Goal: Task Accomplishment & Management: Use online tool/utility

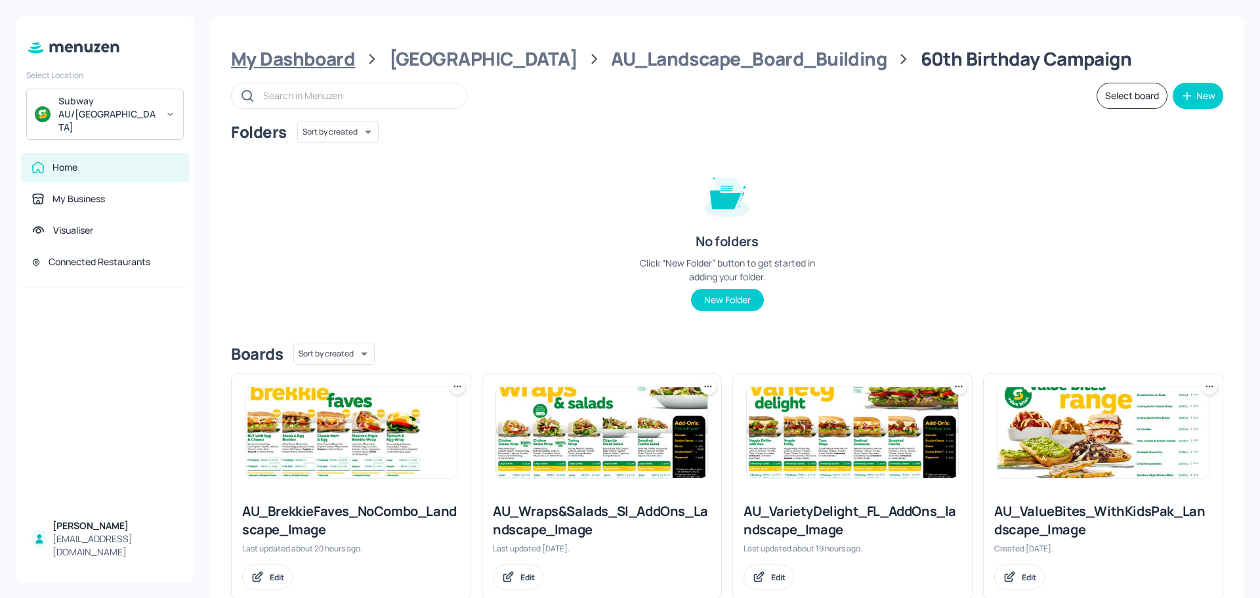
click at [284, 70] on div "My Dashboard" at bounding box center [293, 59] width 124 height 24
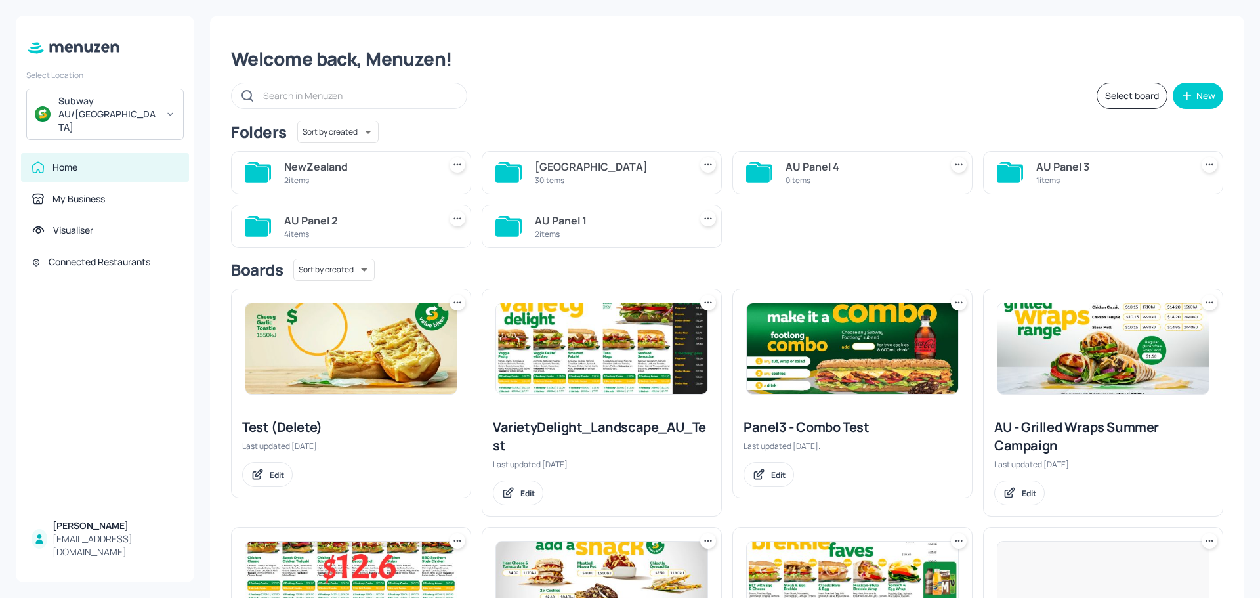
click at [292, 179] on div "2 items" at bounding box center [359, 180] width 150 height 11
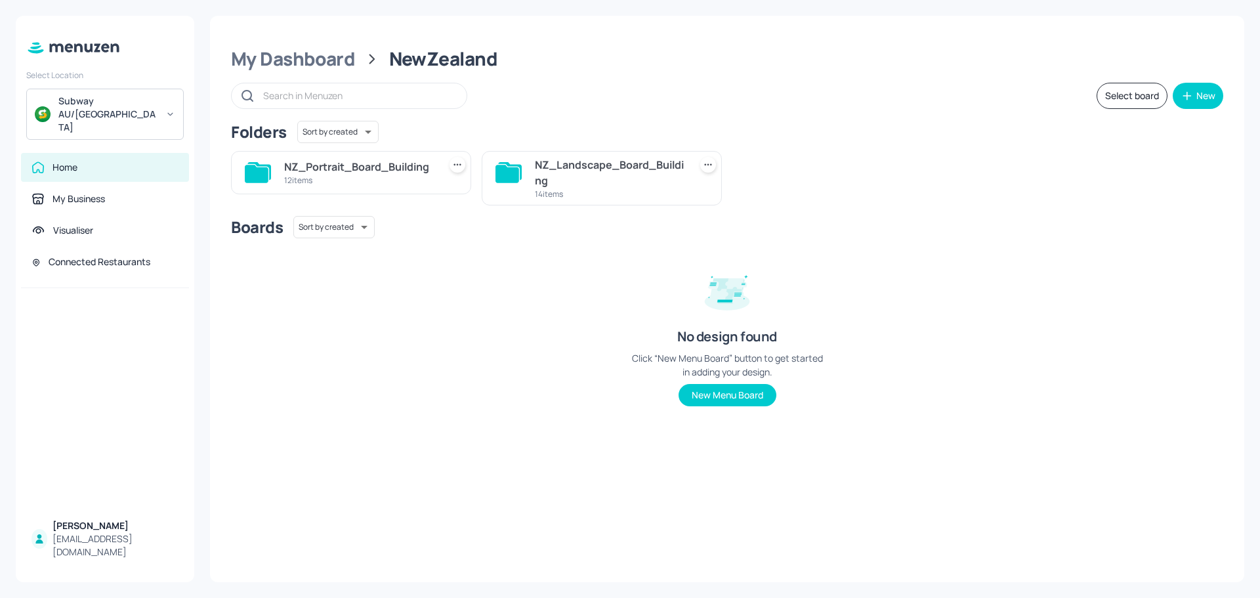
click at [370, 175] on div "12 items" at bounding box center [359, 180] width 150 height 11
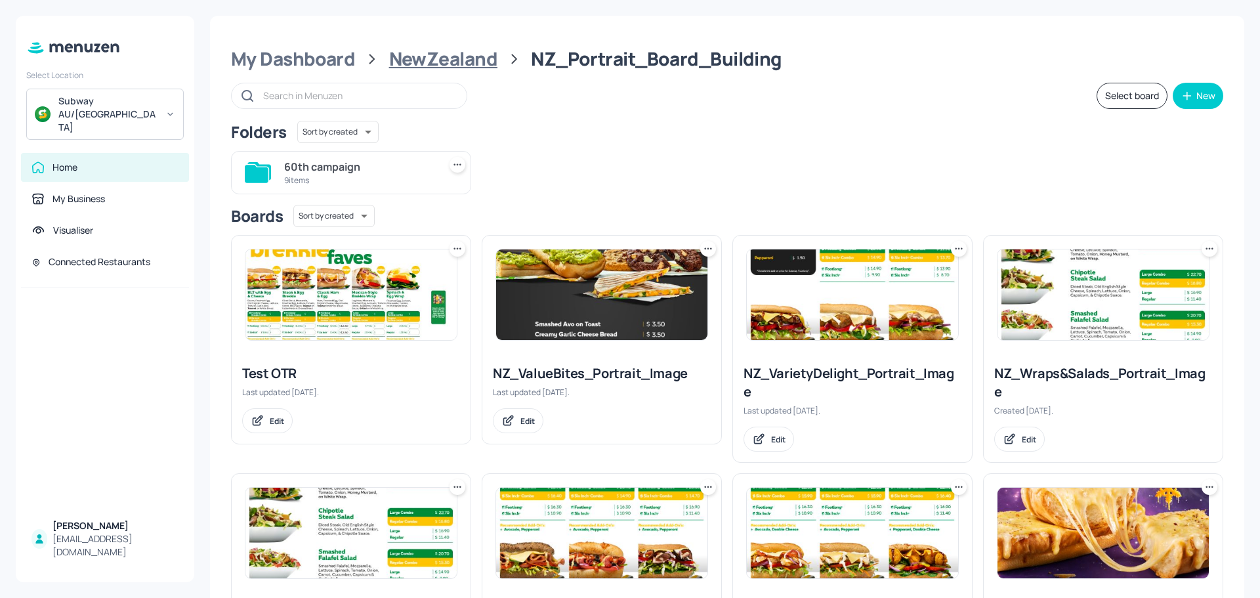
click at [436, 56] on div "NewZealand" at bounding box center [443, 59] width 108 height 24
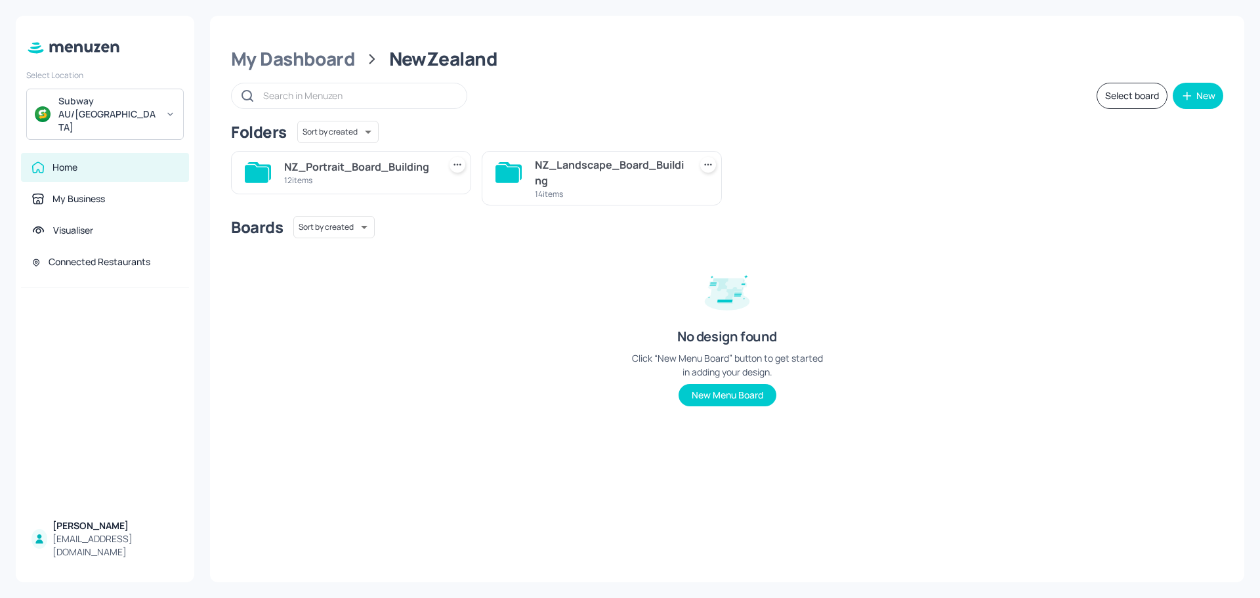
click at [561, 177] on div "NZ_Landscape_Board_Building" at bounding box center [610, 173] width 150 height 32
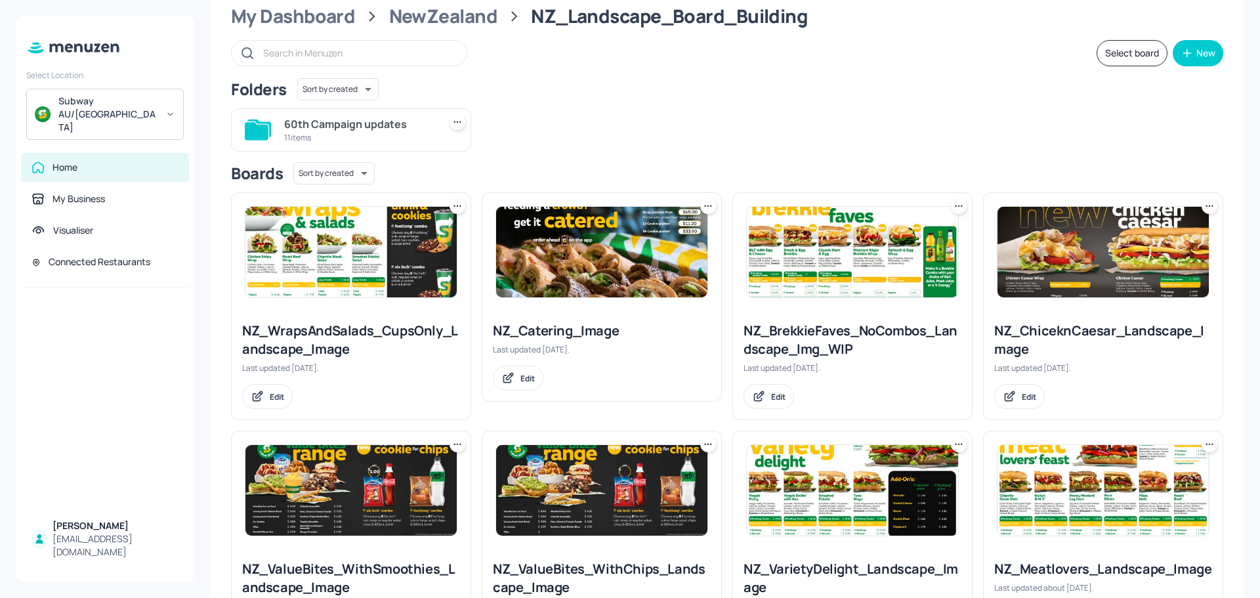
scroll to position [66, 0]
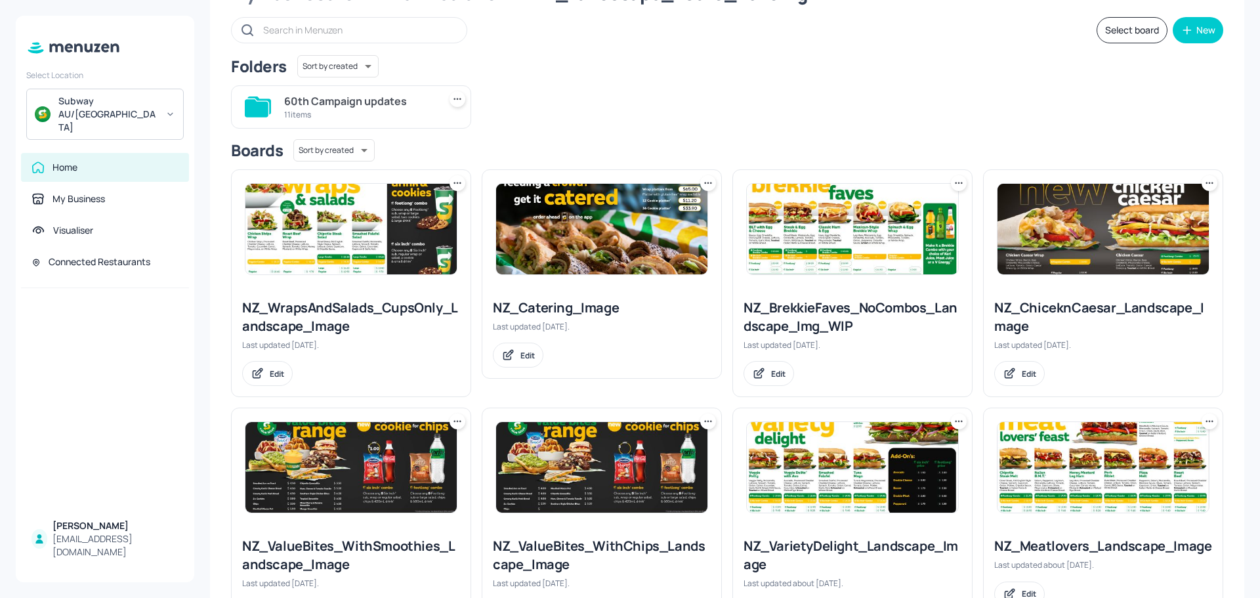
click at [353, 110] on div "11 items" at bounding box center [359, 114] width 150 height 11
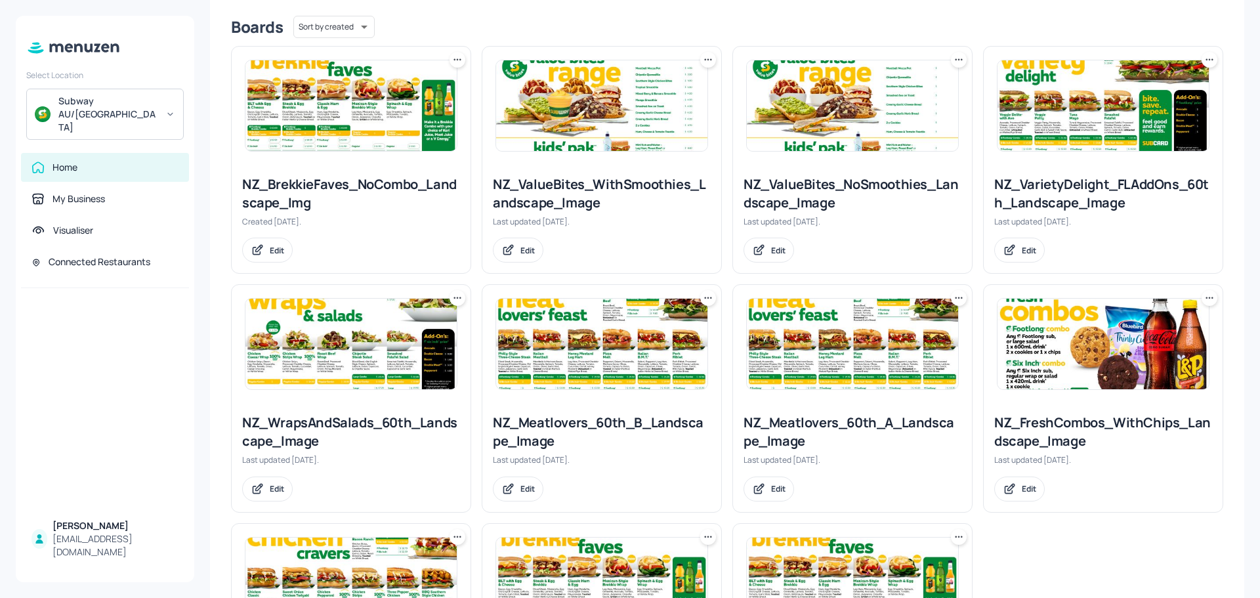
scroll to position [328, 0]
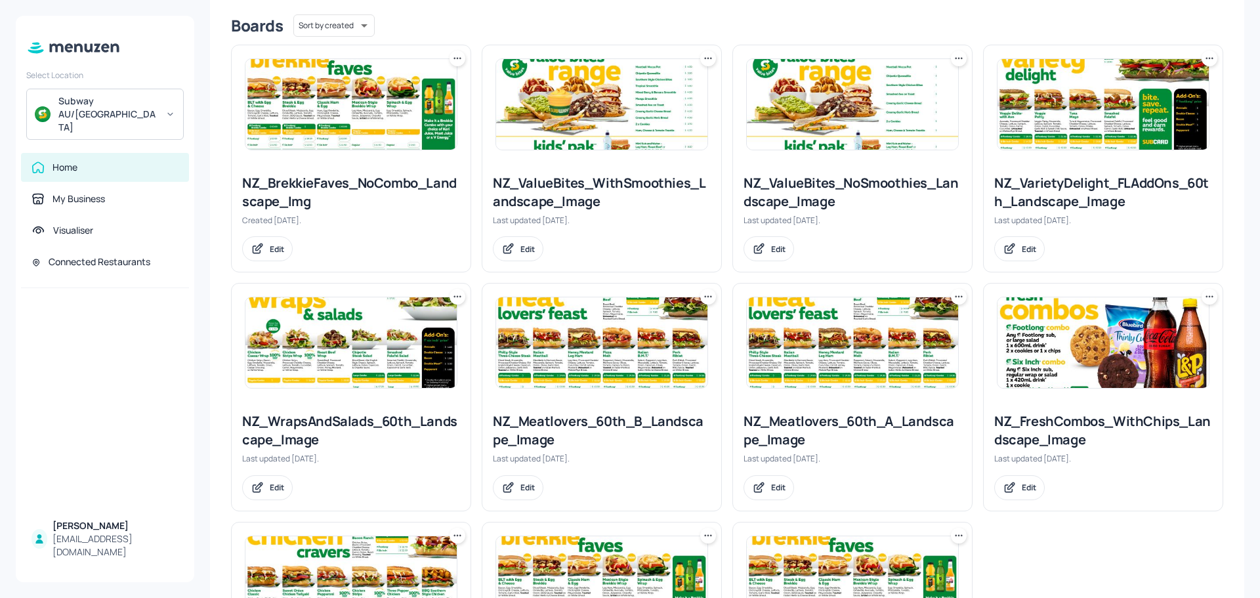
click at [1078, 372] on img at bounding box center [1103, 342] width 211 height 91
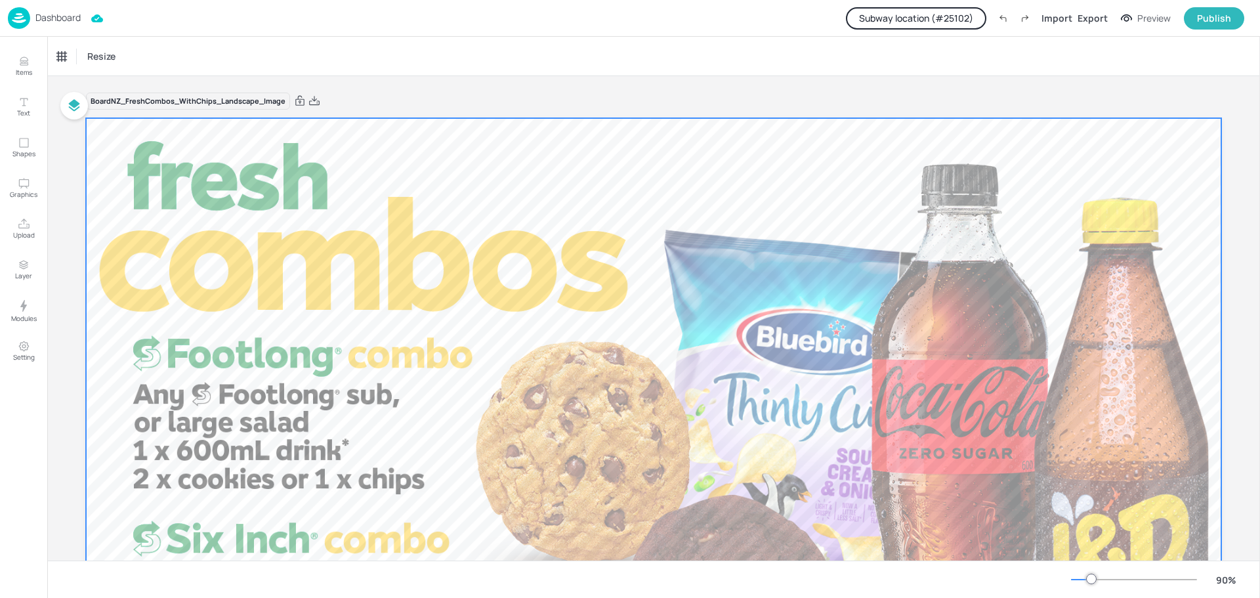
scroll to position [229, 0]
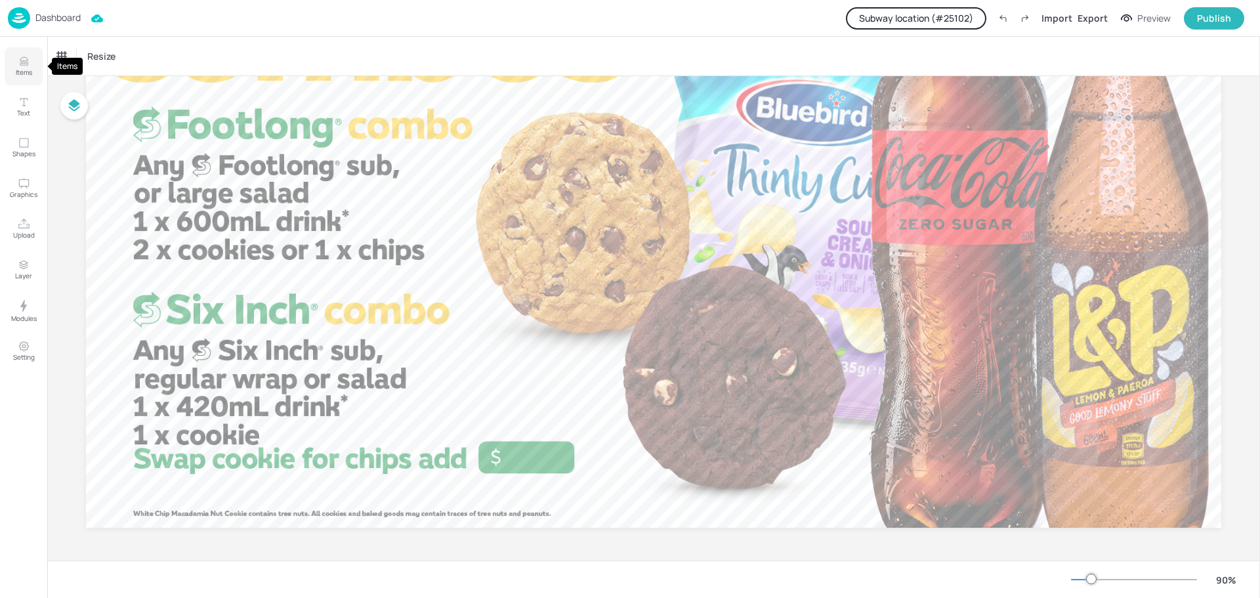
click at [20, 72] on p "Items" at bounding box center [24, 72] width 16 height 9
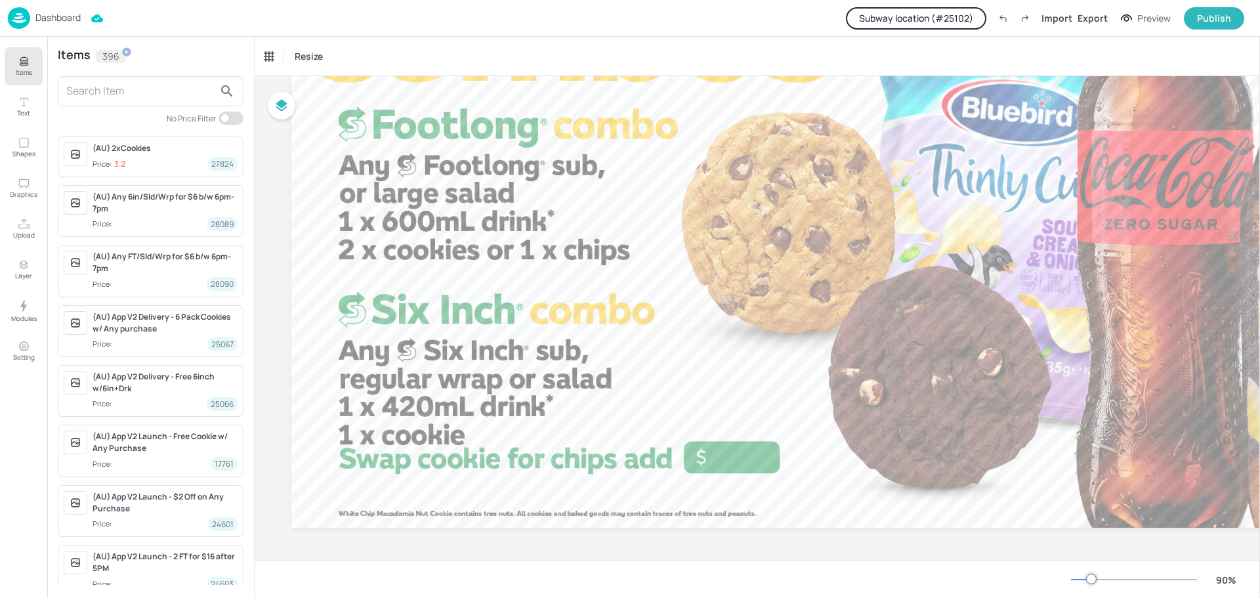
click at [148, 93] on input "text" at bounding box center [140, 91] width 148 height 21
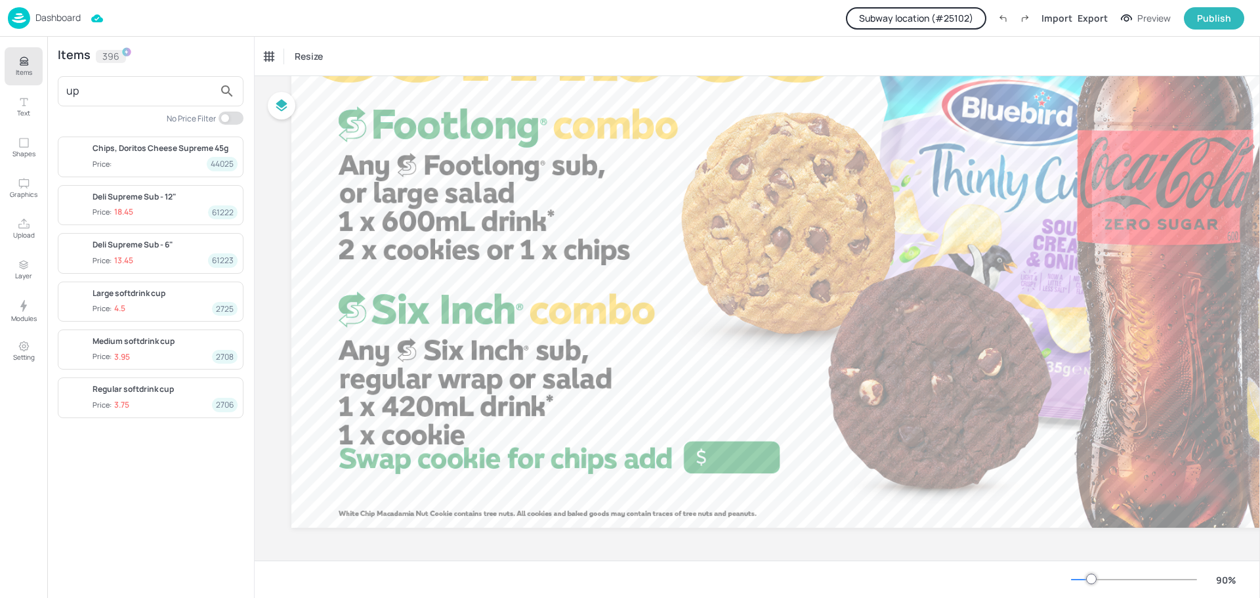
type input "u"
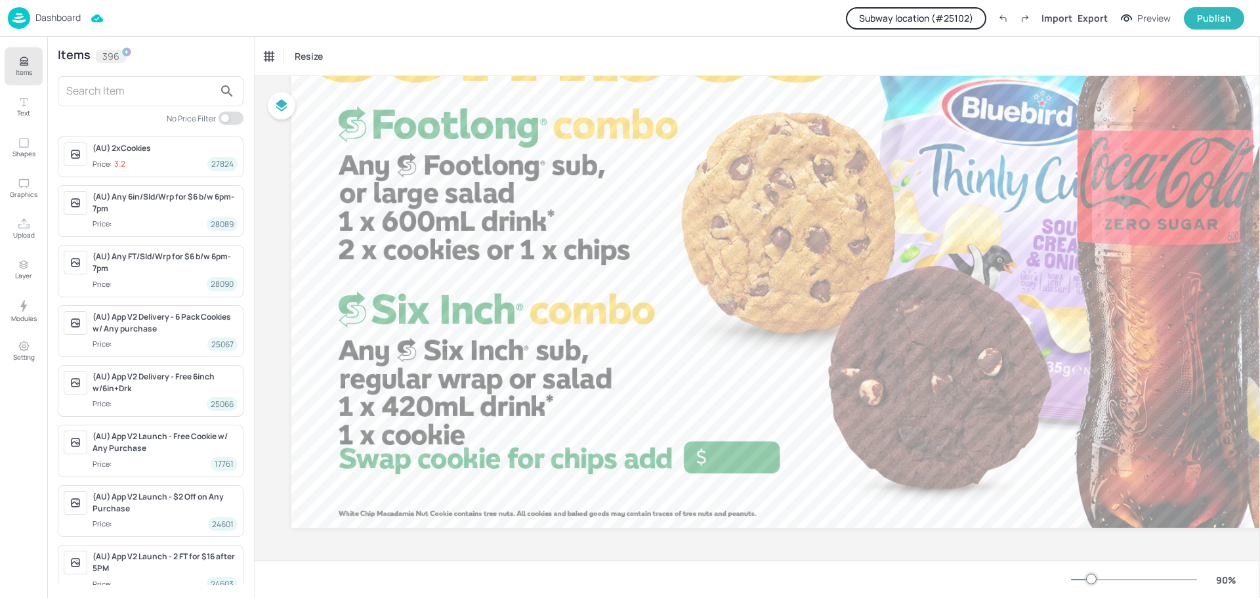
click at [975, 20] on button "Subway location (# 25102 )" at bounding box center [916, 18] width 140 height 22
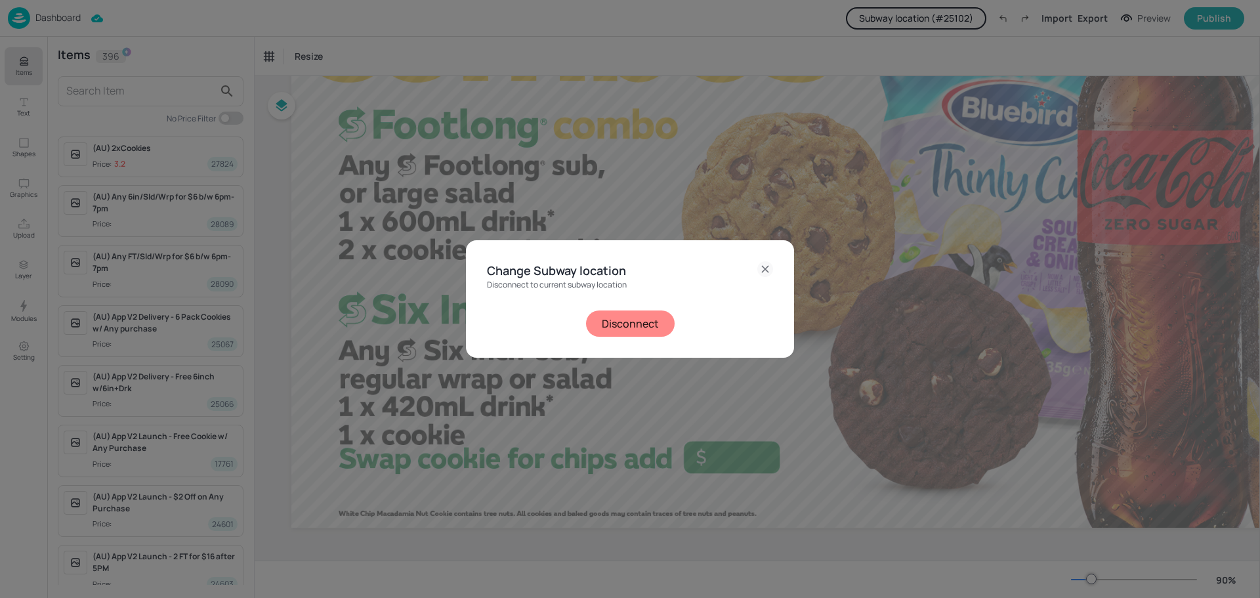
click at [653, 327] on button "Disconnect" at bounding box center [630, 323] width 89 height 26
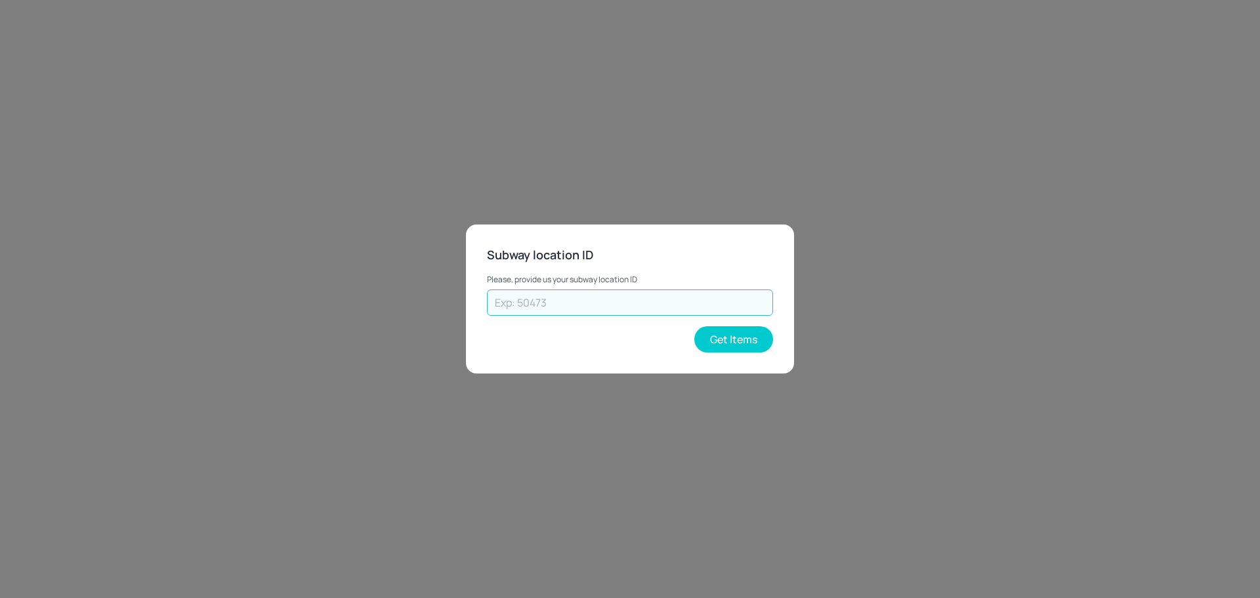
click at [653, 311] on input "text" at bounding box center [630, 302] width 286 height 26
type input "18880"
click at [723, 338] on button "Get Items" at bounding box center [734, 339] width 79 height 26
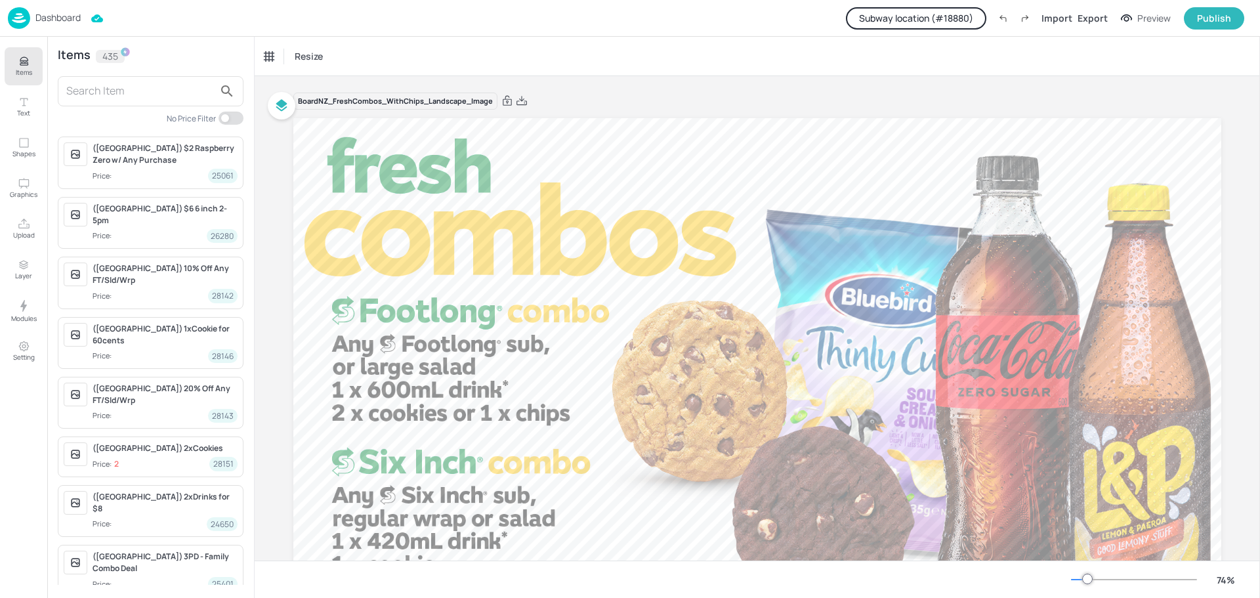
click at [118, 89] on input "text" at bounding box center [140, 91] width 148 height 21
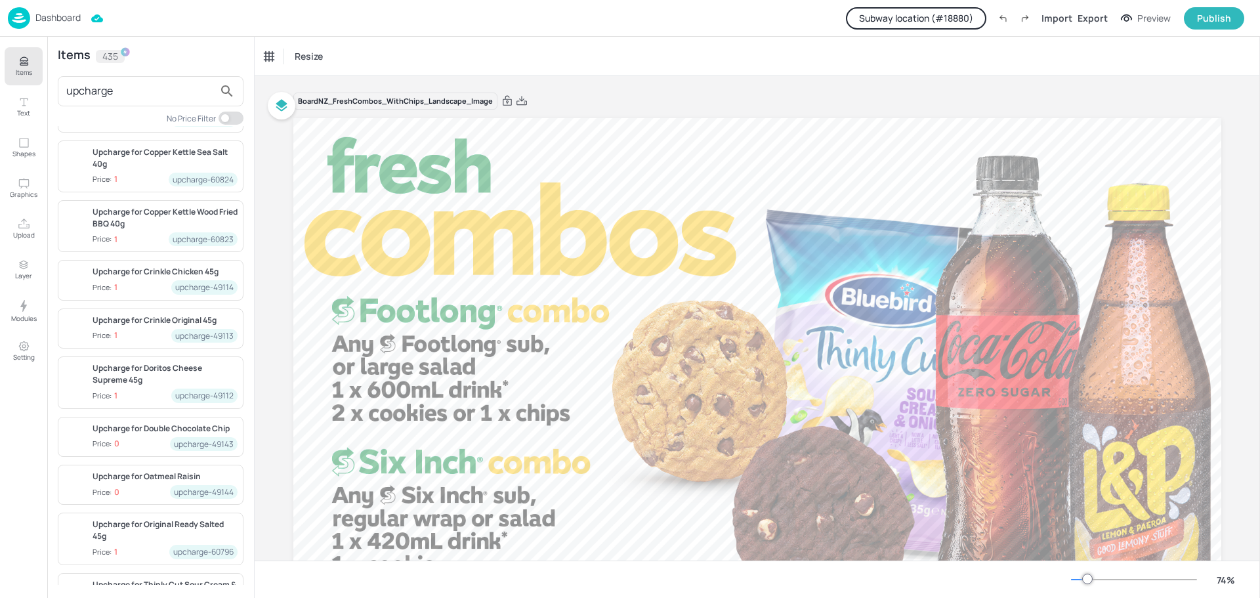
scroll to position [192, 0]
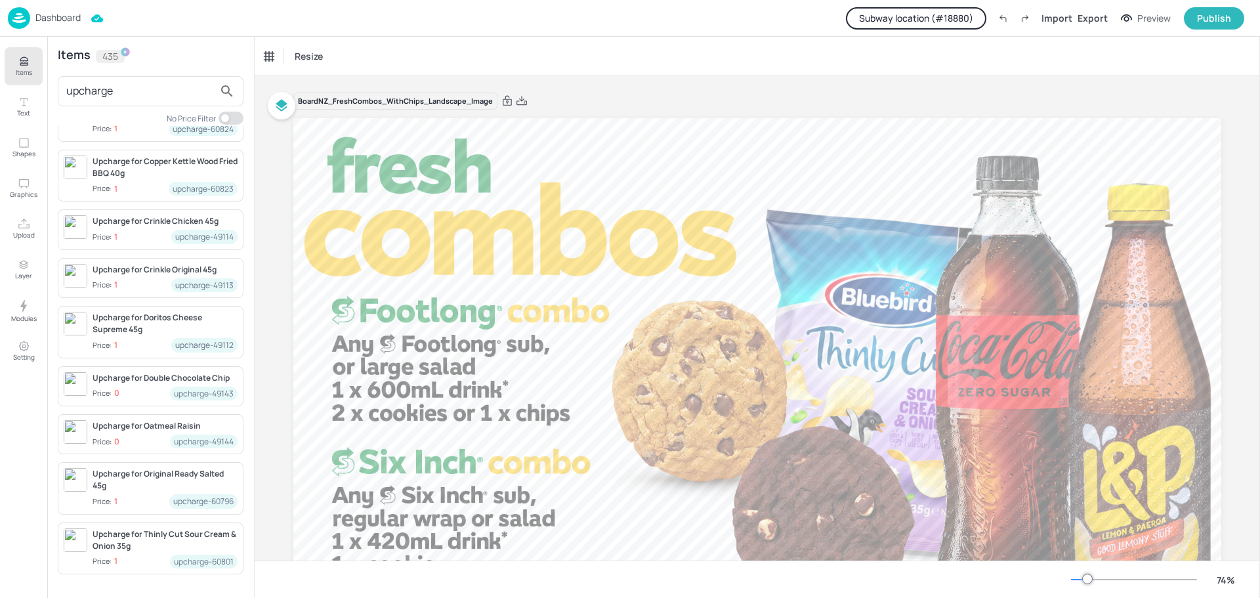
drag, startPoint x: 139, startPoint y: 91, endPoint x: 3, endPoint y: 90, distance: 136.5
click at [3, 90] on div "Items Text Shapes Graphics Upload Layer Modules Setting Items 435 upcharge No P…" at bounding box center [127, 317] width 255 height 561
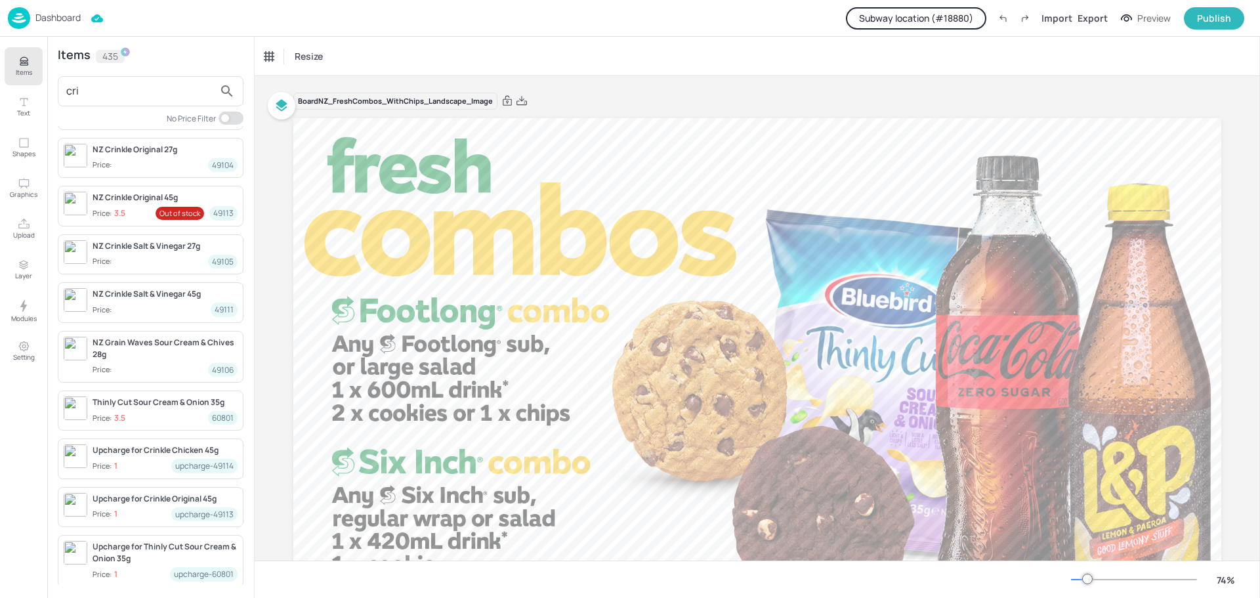
scroll to position [0, 0]
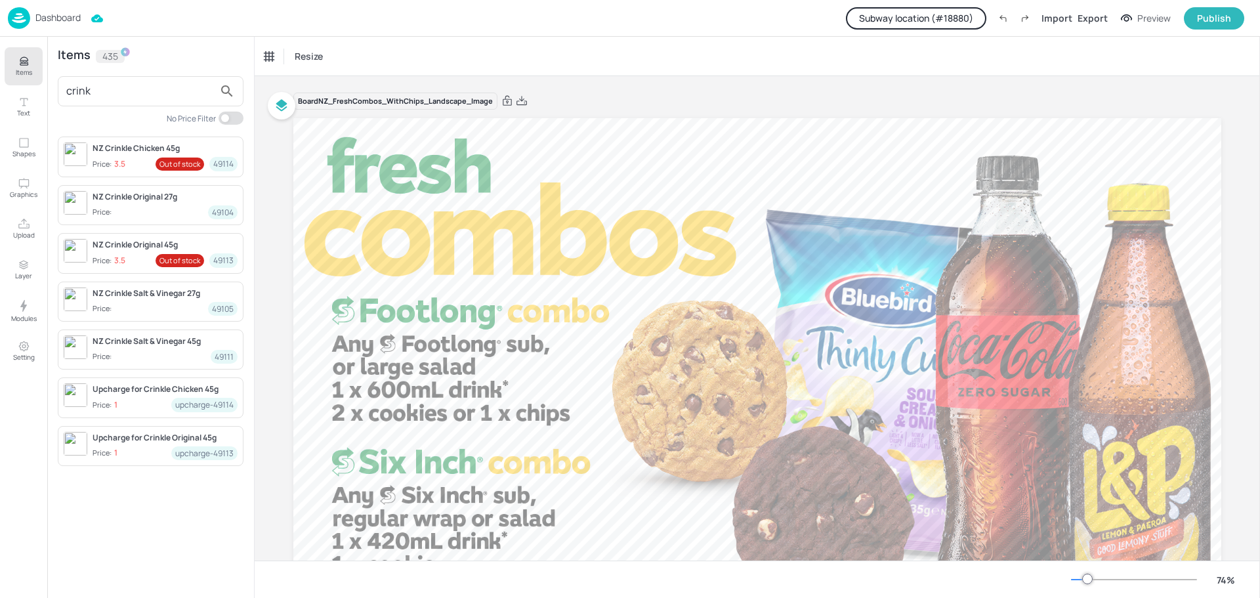
drag, startPoint x: 108, startPoint y: 85, endPoint x: 35, endPoint y: 85, distance: 72.9
click at [35, 85] on div "Items Text Shapes Graphics Upload Layer Modules Setting Items 435 crink No Pric…" at bounding box center [127, 317] width 255 height 561
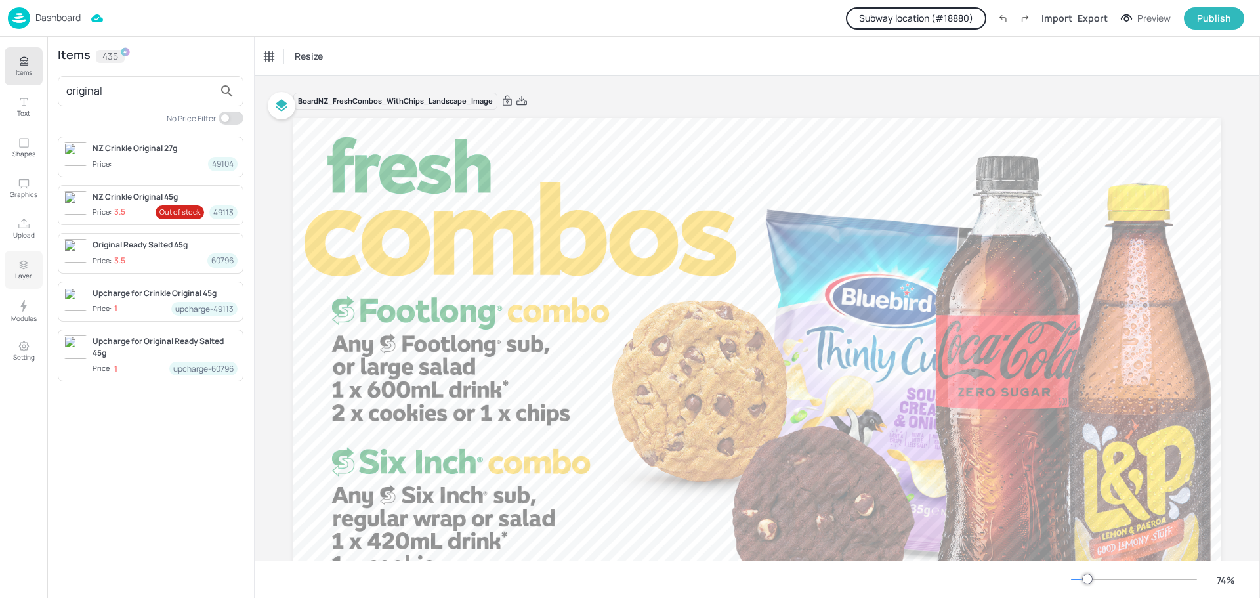
type input "original"
